Goal: Transaction & Acquisition: Purchase product/service

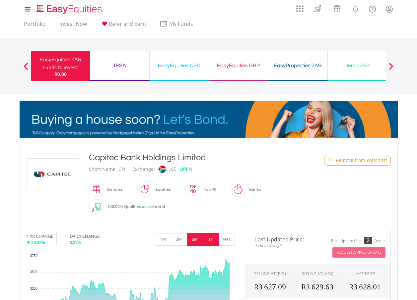
scroll to position [99, 0]
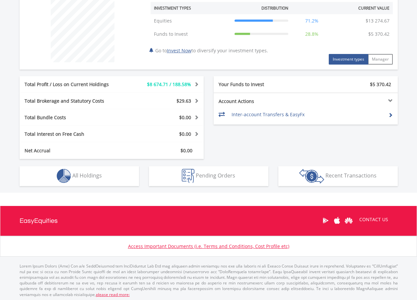
scroll to position [261, 0]
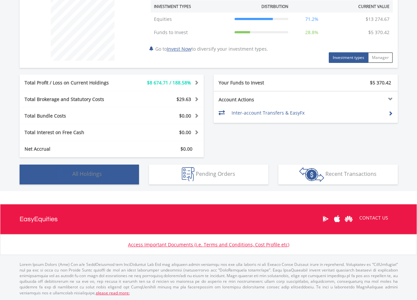
click at [118, 175] on button "Holdings All Holdings" at bounding box center [79, 175] width 119 height 20
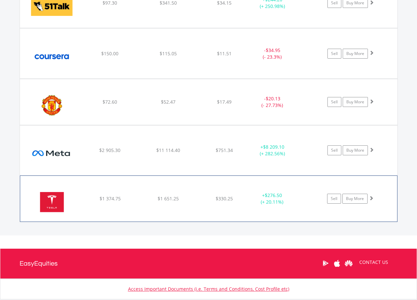
scroll to position [532, 0]
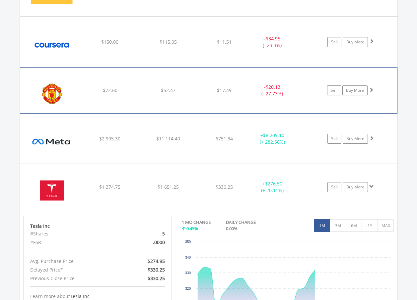
scroll to position [664, 0]
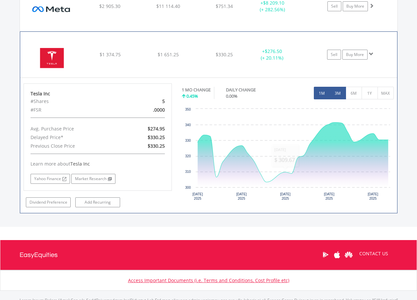
click at [335, 96] on button "3M" at bounding box center [338, 93] width 16 height 13
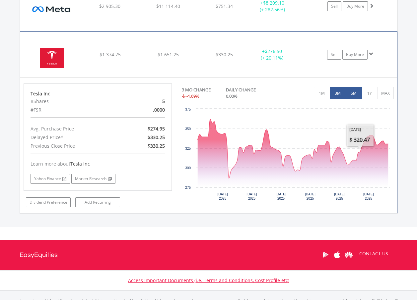
click at [351, 96] on button "6M" at bounding box center [354, 93] width 16 height 13
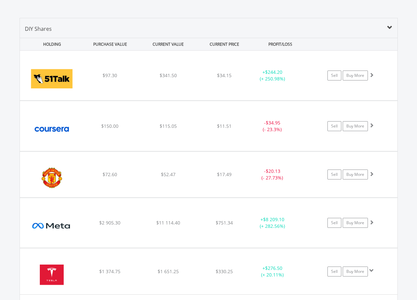
scroll to position [432, 0]
